Goal: Check status

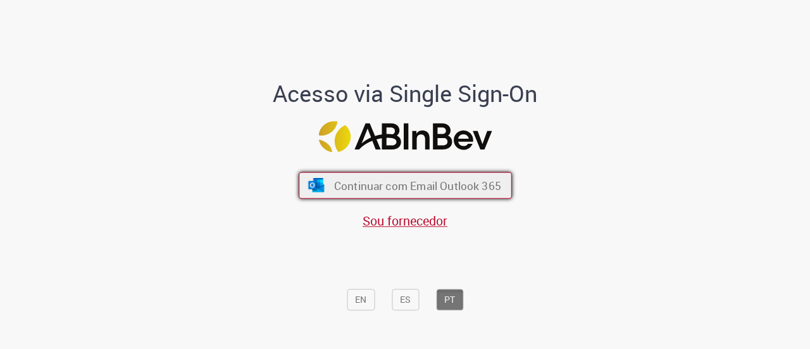
click at [432, 187] on span "Continuar com Email Outlook 365" at bounding box center [417, 185] width 167 height 15
